Goal: Register for event/course

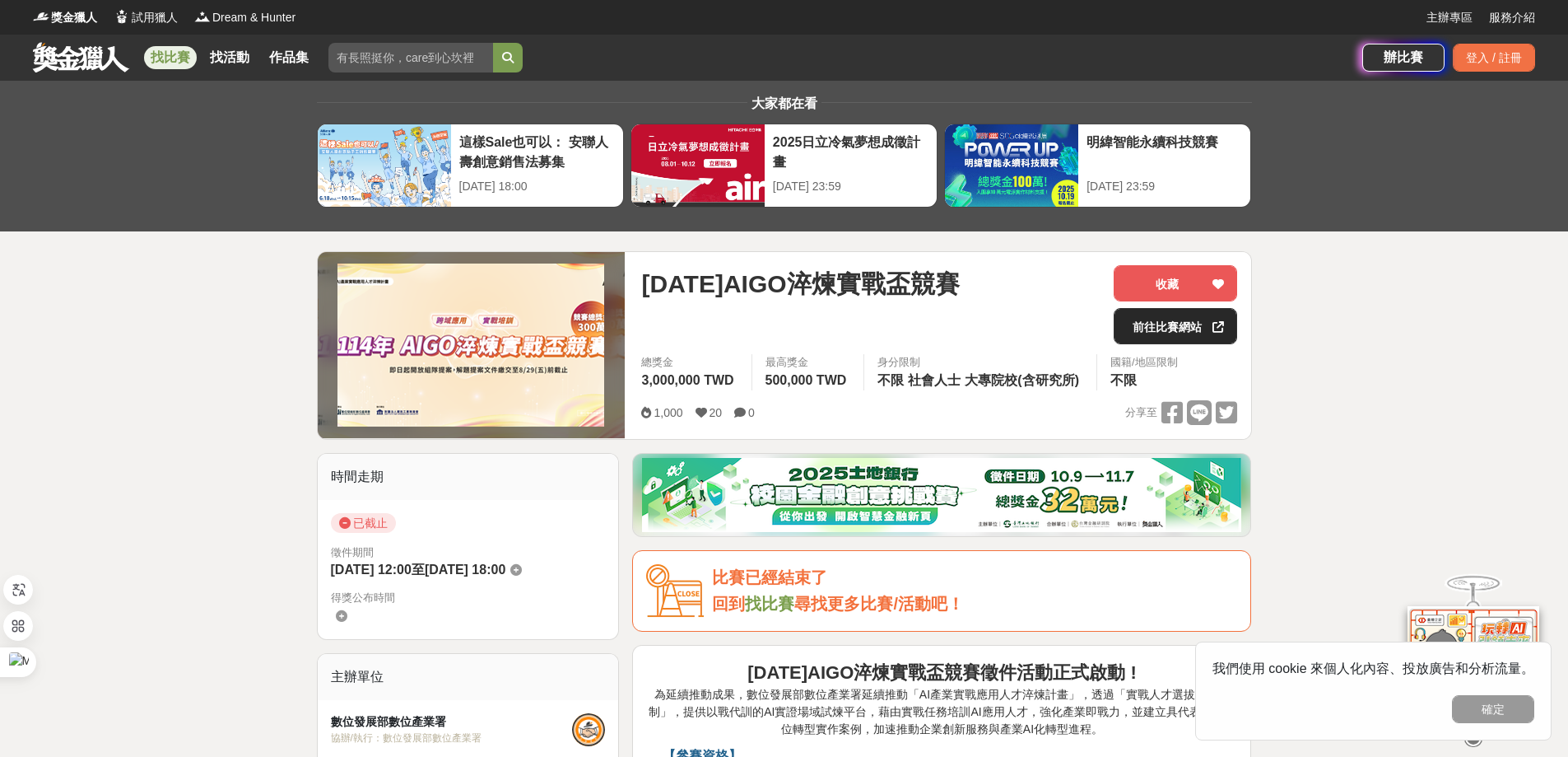
click at [1205, 318] on link "前往比賽網站" at bounding box center [1175, 326] width 123 height 36
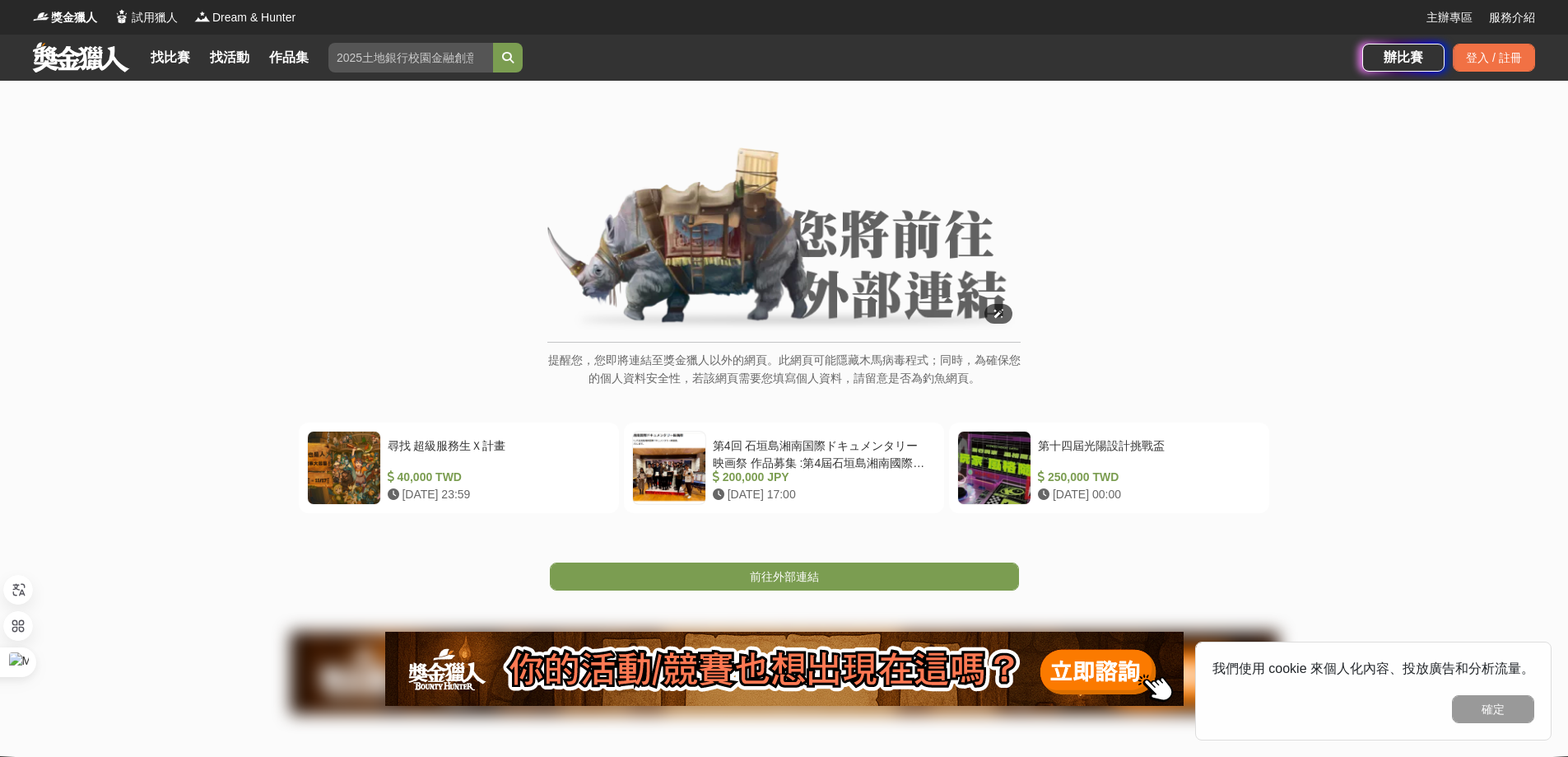
click at [719, 252] on img at bounding box center [784, 240] width 473 height 186
click at [781, 575] on span "前往外部連結" at bounding box center [784, 576] width 70 height 13
